Goal: Information Seeking & Learning: Learn about a topic

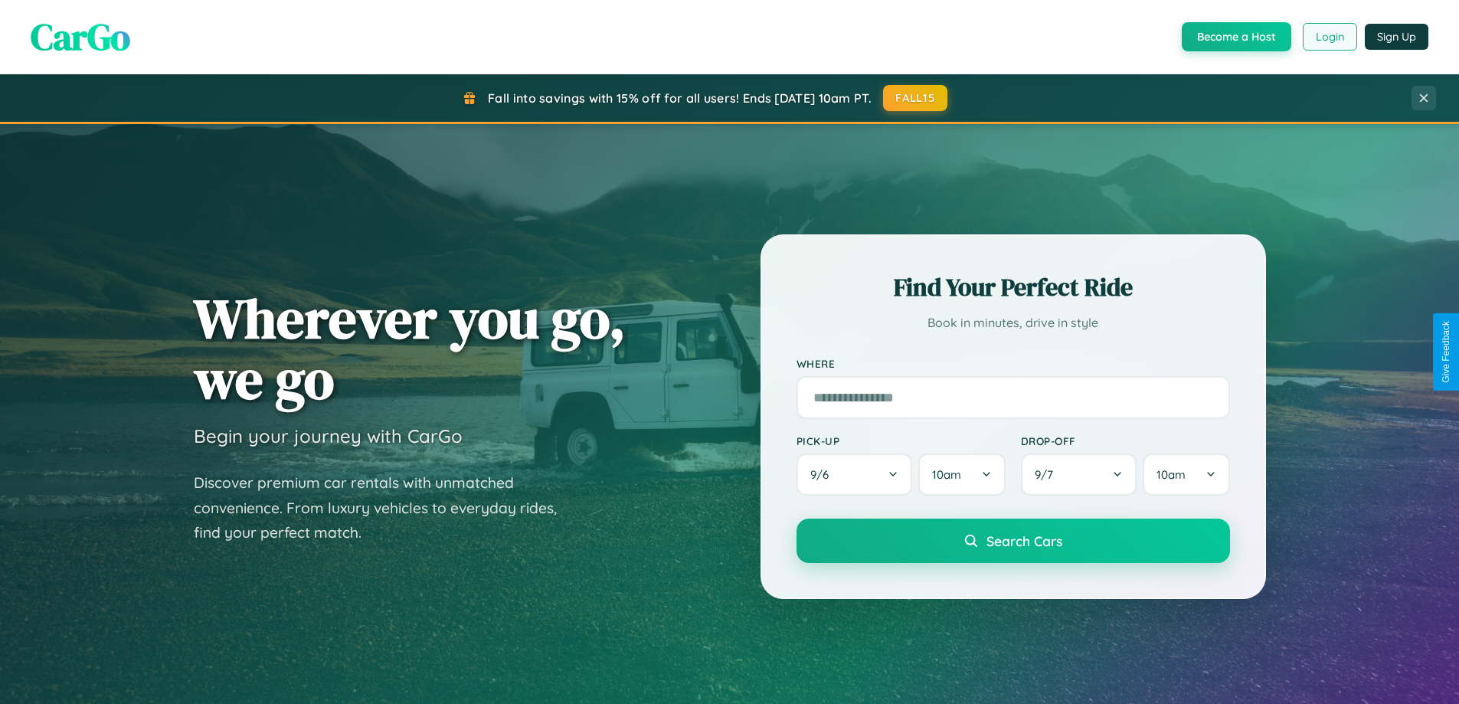
click at [1329, 37] on button "Login" at bounding box center [1329, 37] width 54 height 28
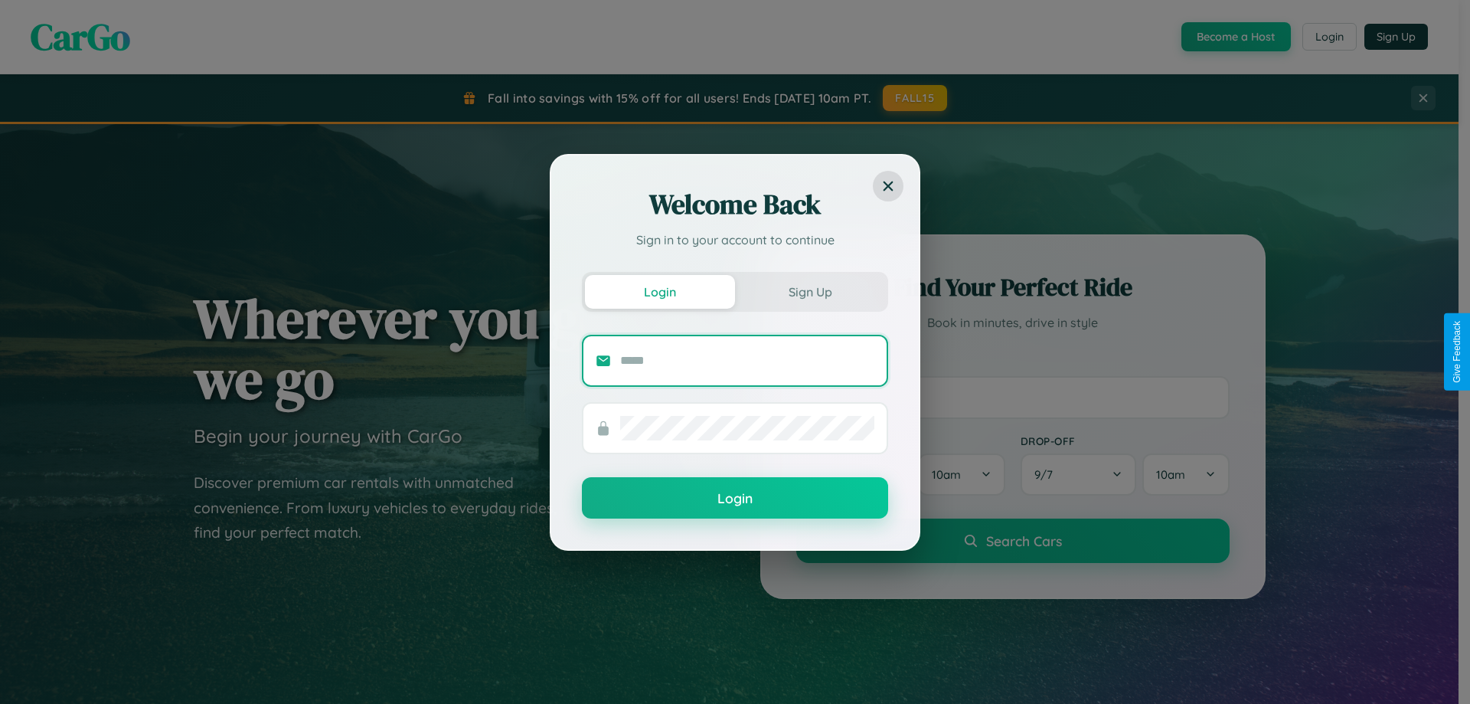
click at [747, 360] on input "text" at bounding box center [747, 360] width 254 height 25
type input "**********"
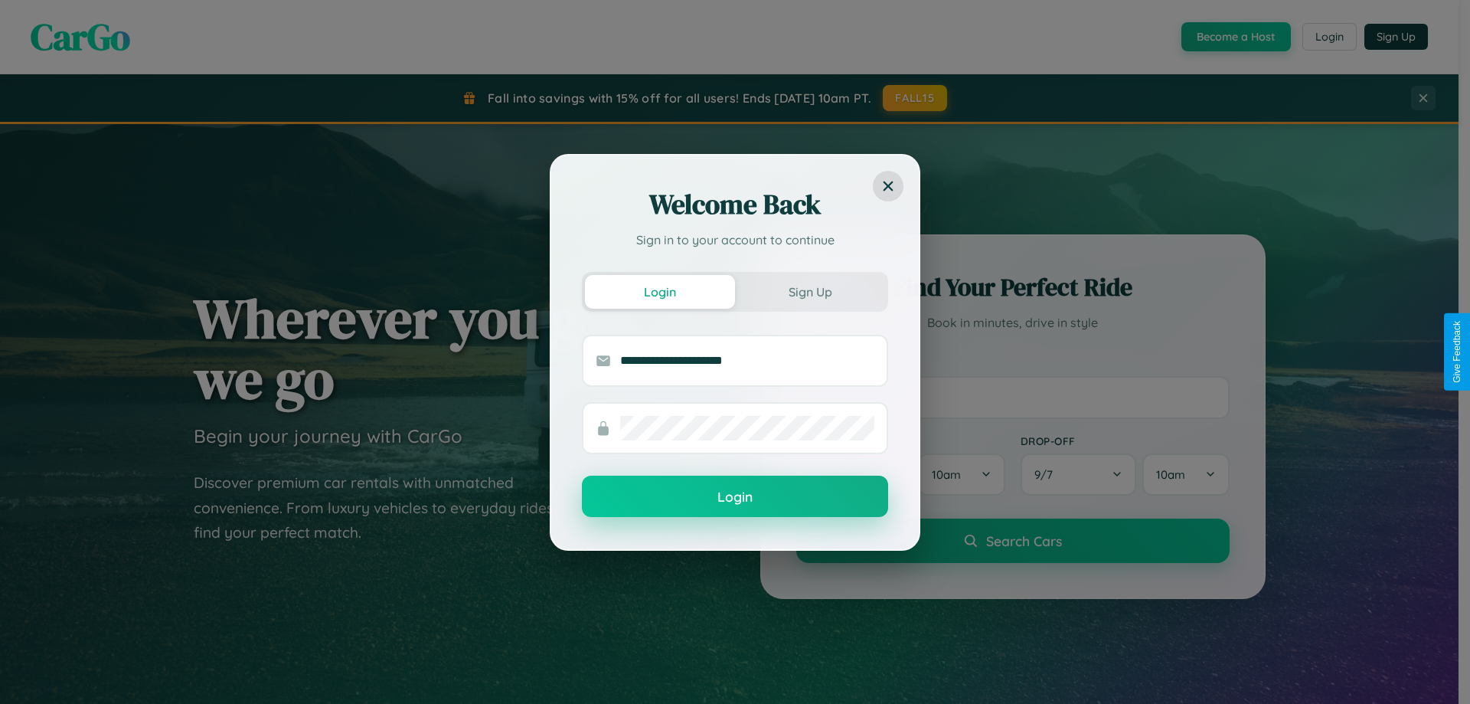
click at [735, 497] on button "Login" at bounding box center [735, 496] width 306 height 41
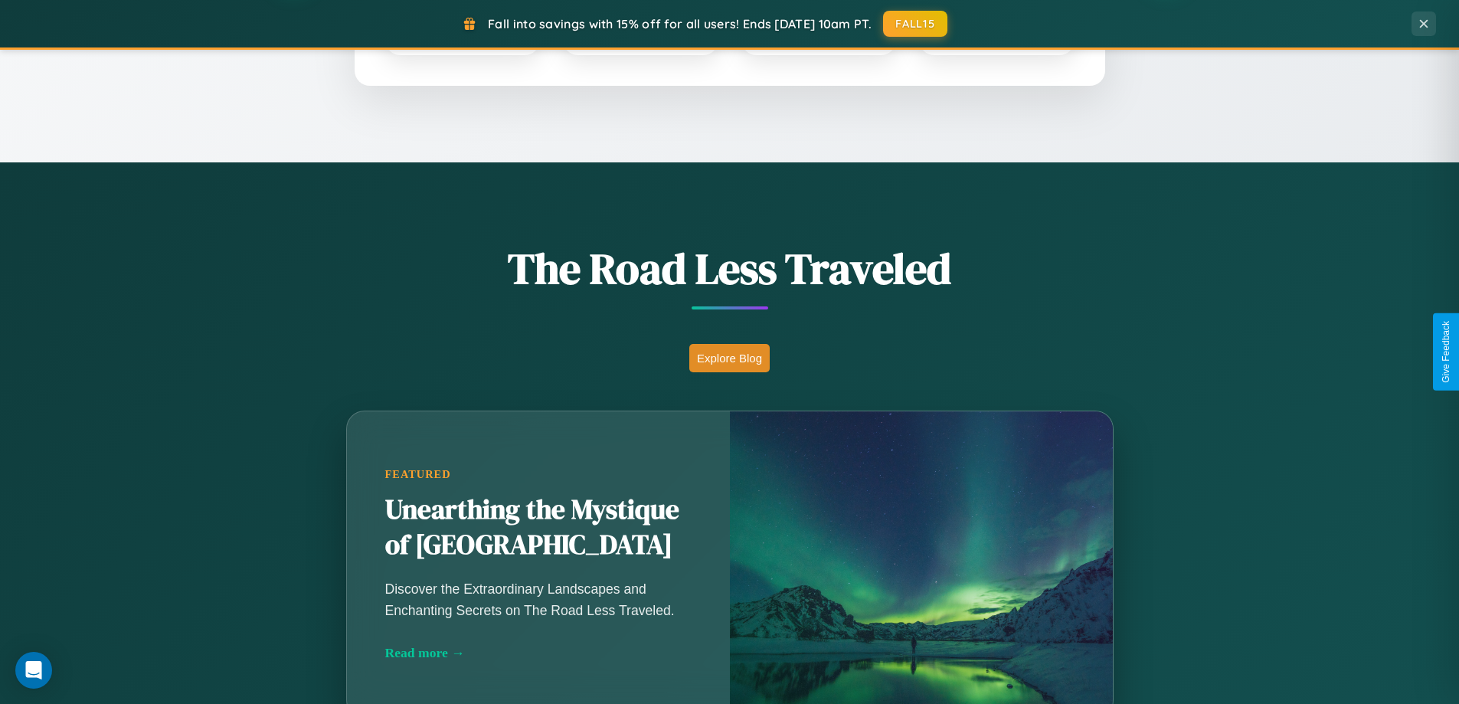
scroll to position [1054, 0]
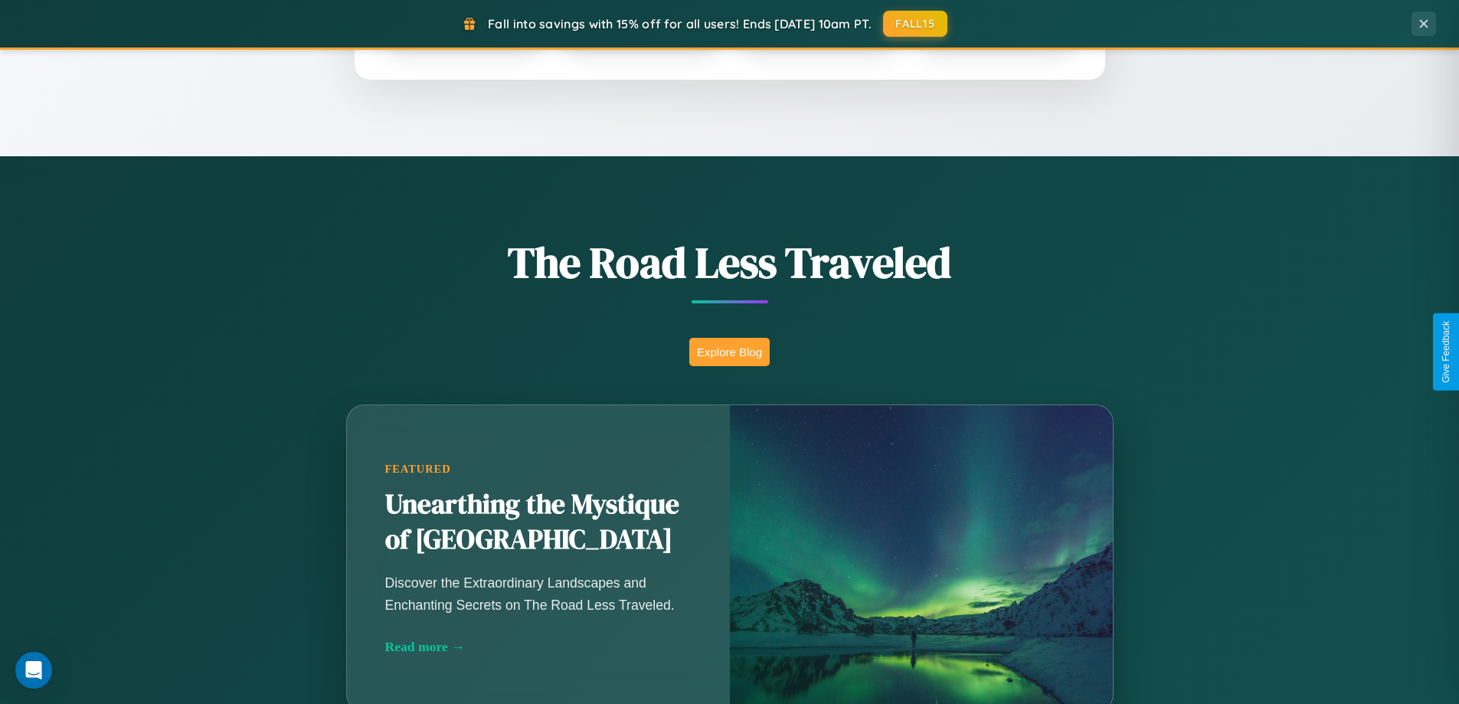
click at [729, 351] on button "Explore Blog" at bounding box center [729, 352] width 80 height 28
